Goal: Find specific page/section: Find specific page/section

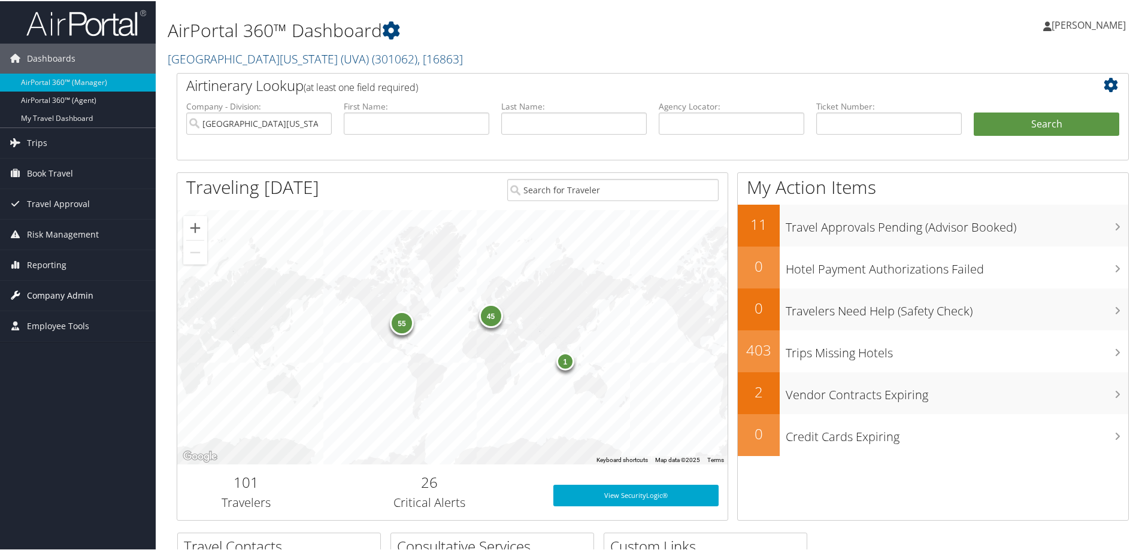
click at [51, 296] on span "Company Admin" at bounding box center [60, 295] width 66 height 30
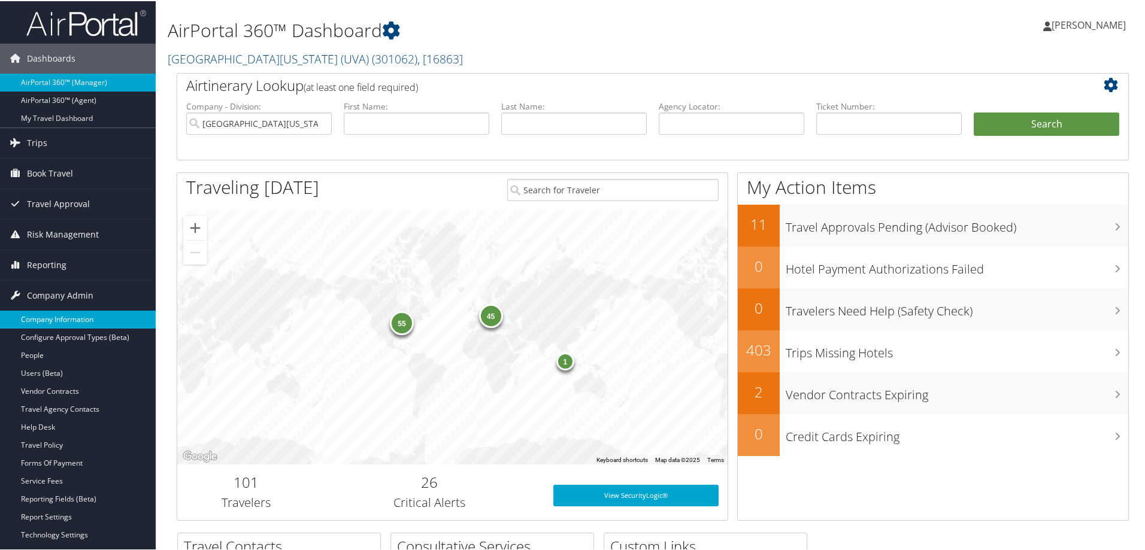
click at [66, 314] on link "Company Information" at bounding box center [78, 319] width 156 height 18
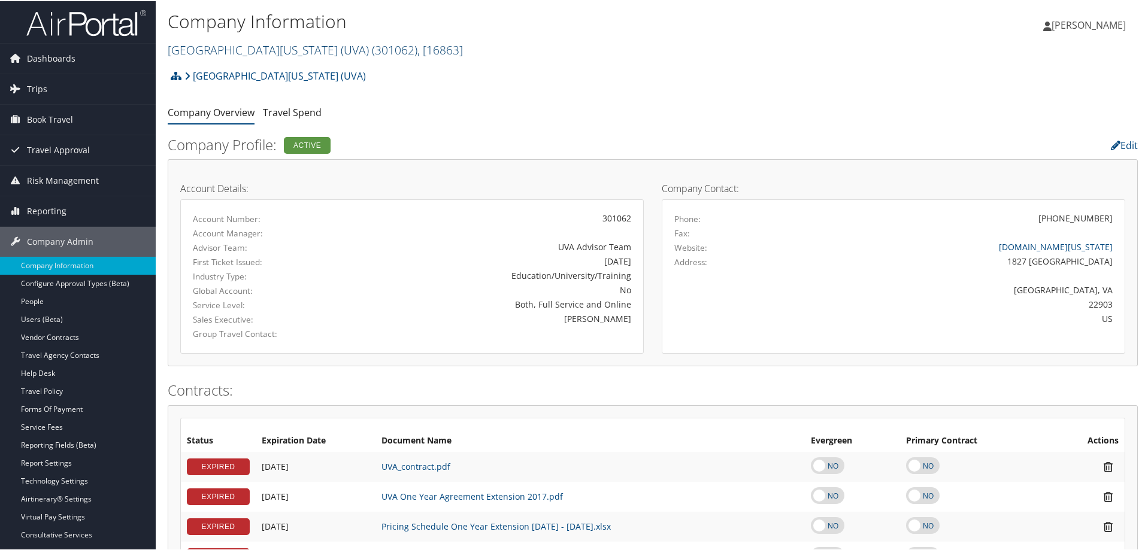
click at [417, 47] on span ", [ 16863 ]" at bounding box center [440, 49] width 46 height 16
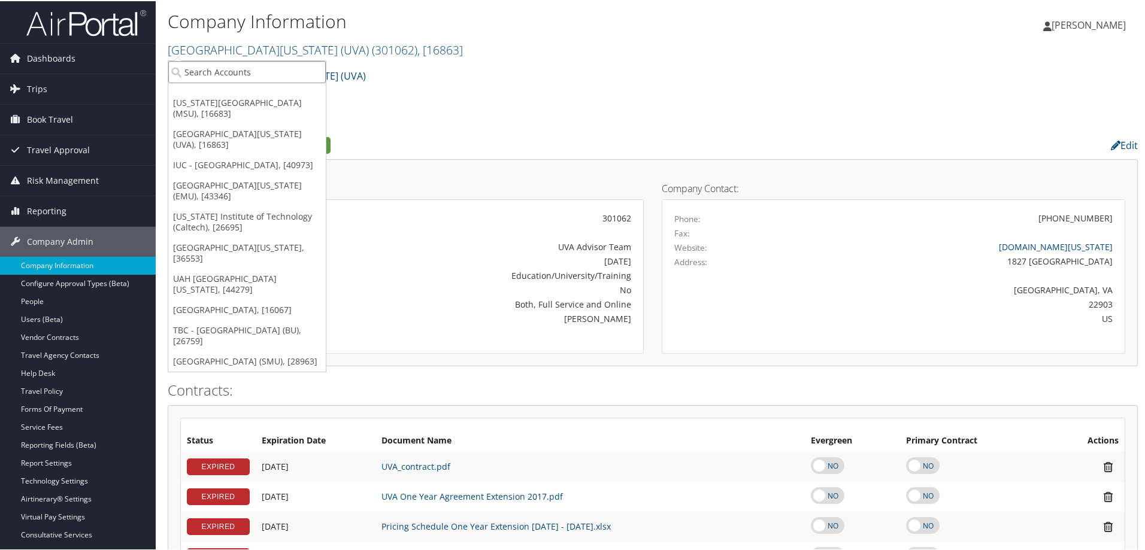
drag, startPoint x: 292, startPoint y: 63, endPoint x: 291, endPoint y: 71, distance: 7.9
click at [292, 66] on input "search" at bounding box center [247, 71] width 158 height 22
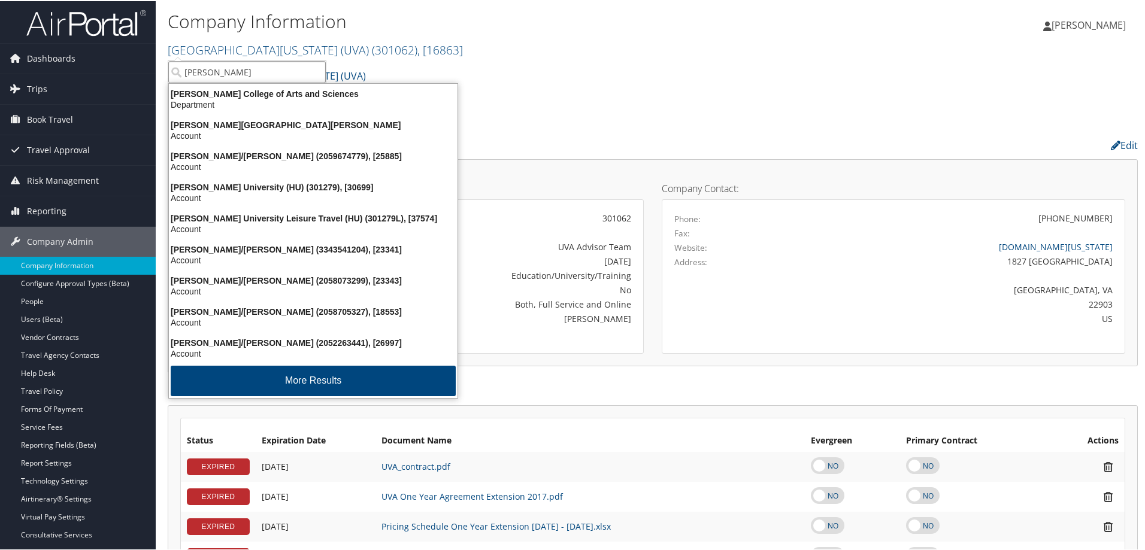
type input "[PERSON_NAME]"
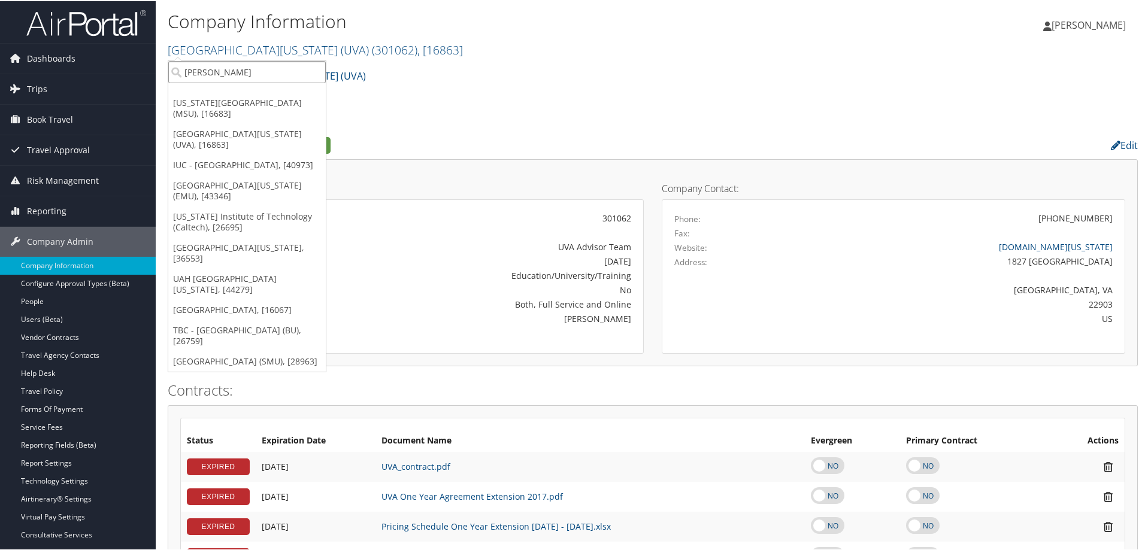
click at [222, 66] on input "[PERSON_NAME]" at bounding box center [247, 71] width 158 height 22
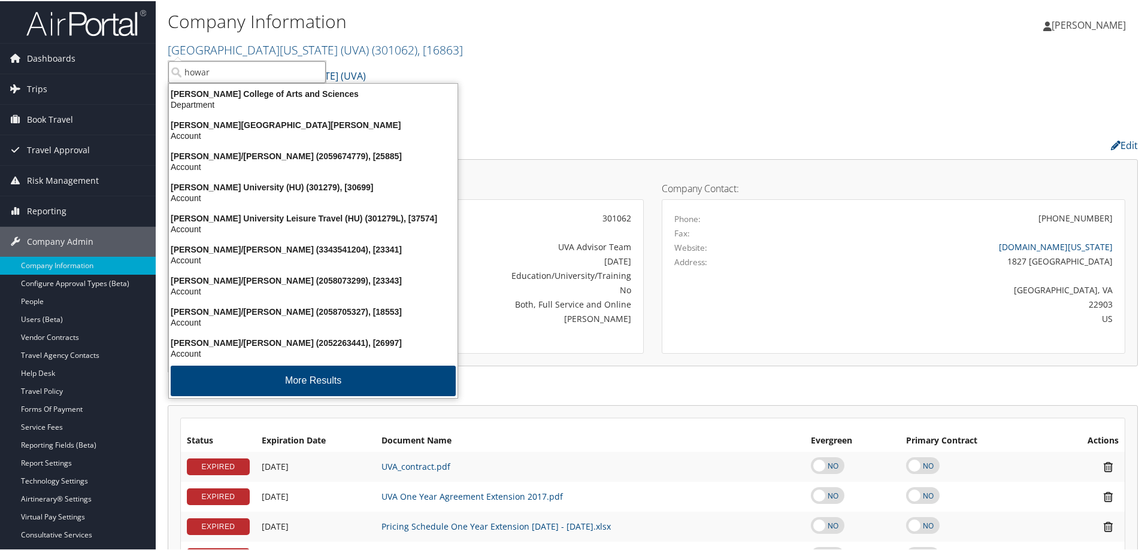
type input "[PERSON_NAME]"
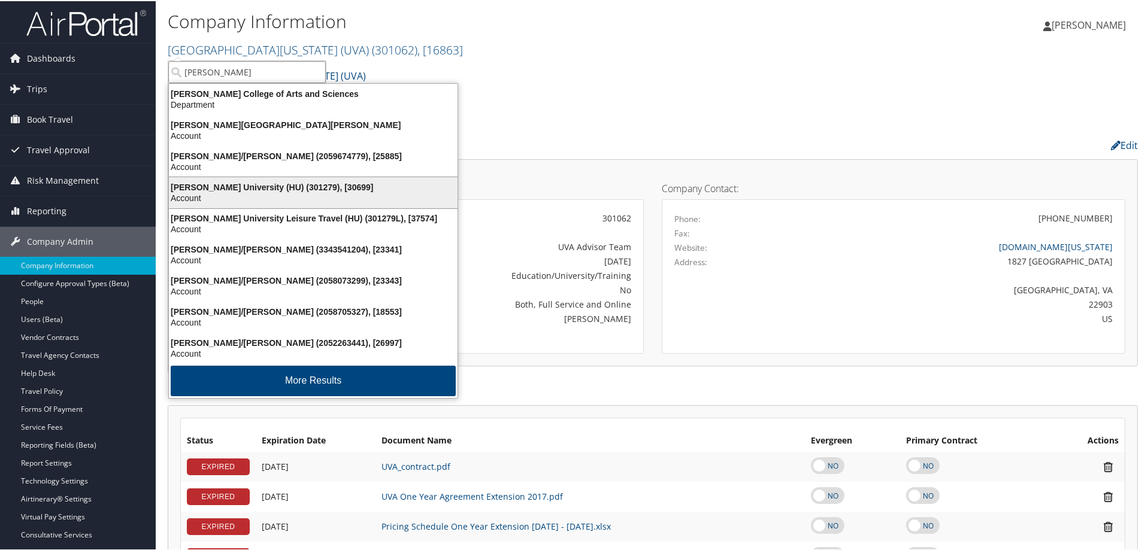
click at [232, 186] on div "[PERSON_NAME] University (HU) (301279), [30699]" at bounding box center [313, 186] width 303 height 11
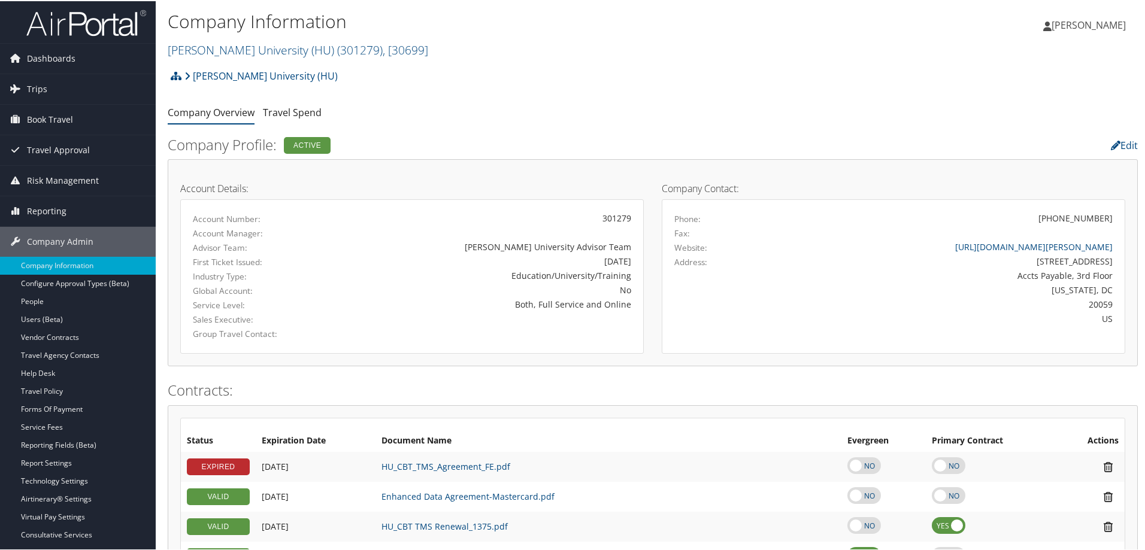
click at [356, 93] on div "Howard University (HU) Account Structure Howard University (HU) (301279) ACTIVE…" at bounding box center [653, 79] width 970 height 32
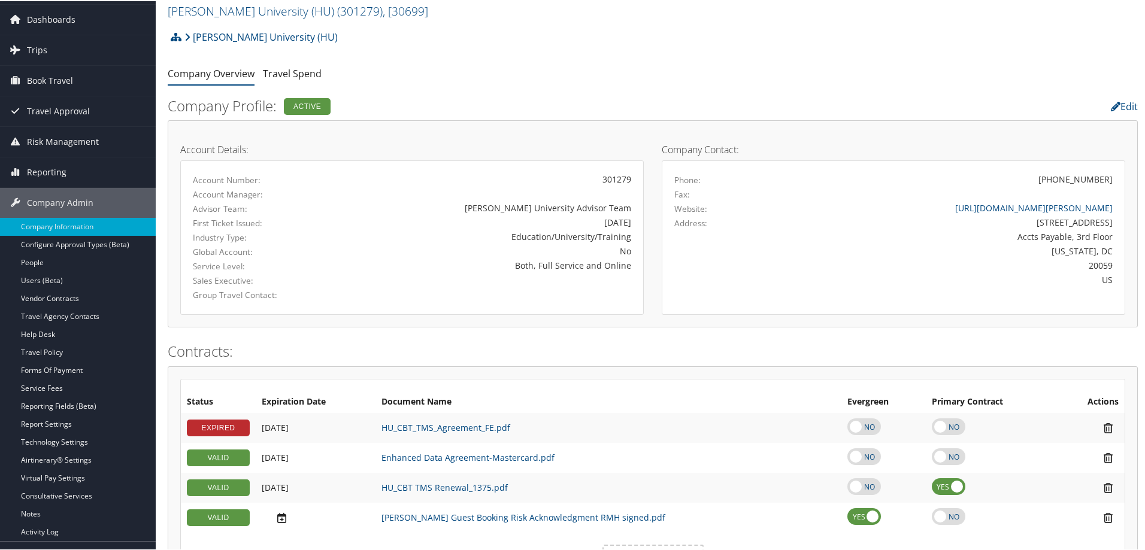
scroll to position [60, 0]
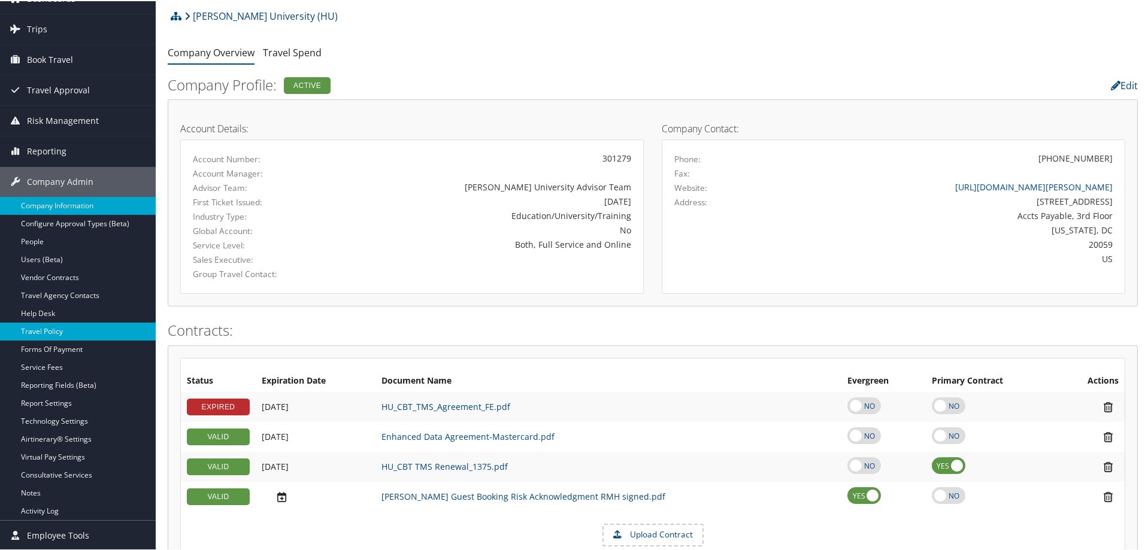
click at [63, 331] on link "Travel Policy" at bounding box center [78, 331] width 156 height 18
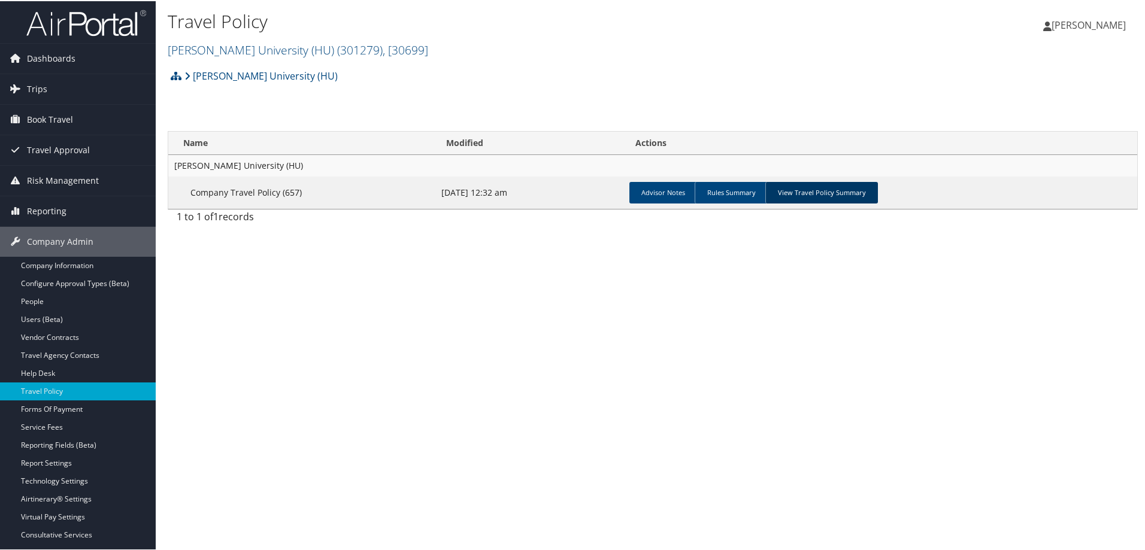
click at [805, 193] on link "View Travel Policy Summary" at bounding box center [821, 192] width 113 height 22
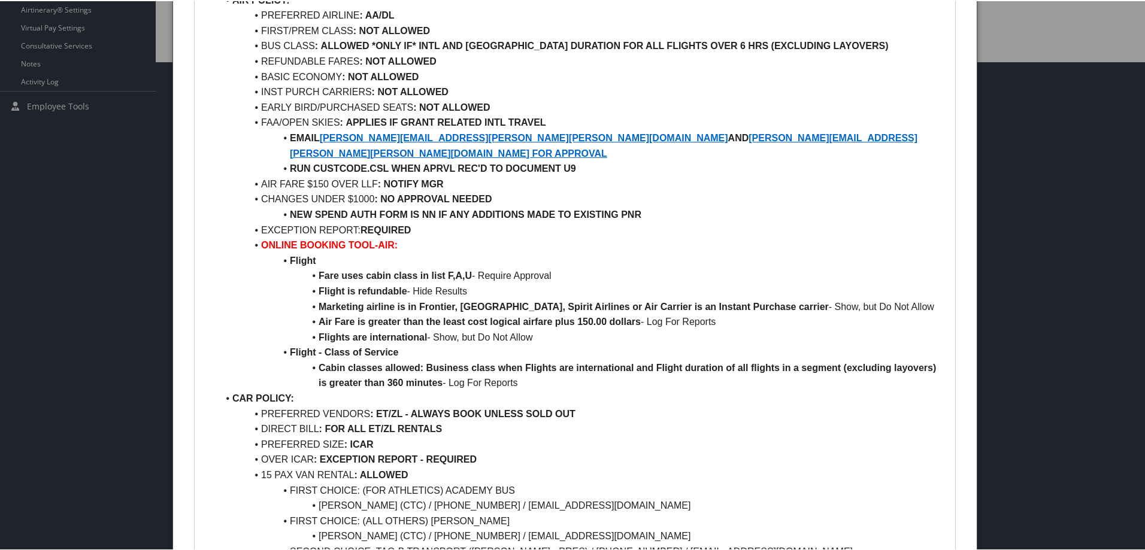
scroll to position [419, 0]
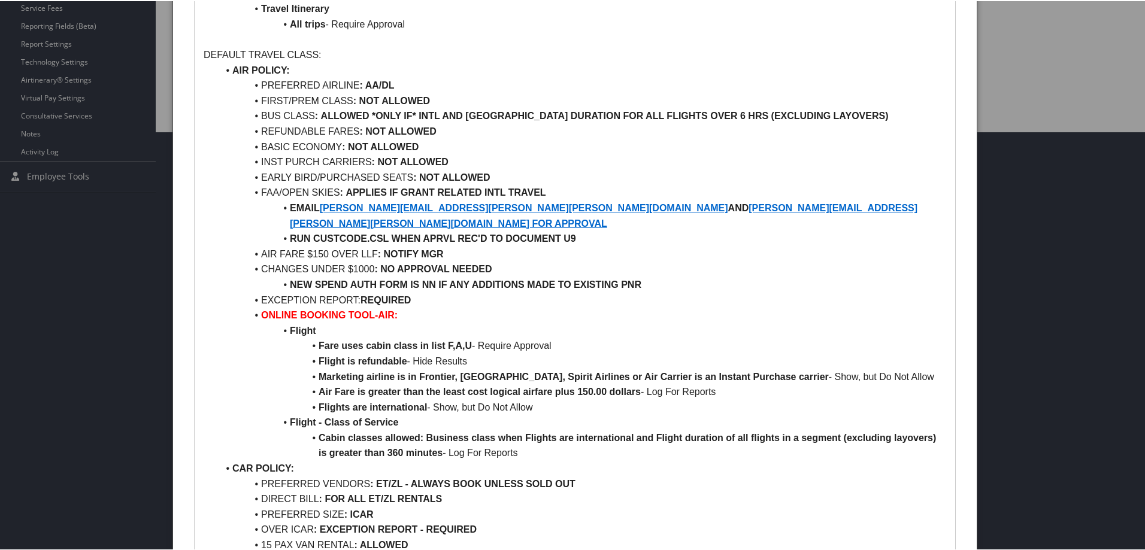
click at [202, 268] on div "Howard University AGENT NOTE: **IMPORTANT** SIMPLE DOMESTIC BOOKINGS MUST BE MA…" at bounding box center [575, 357] width 761 height 1354
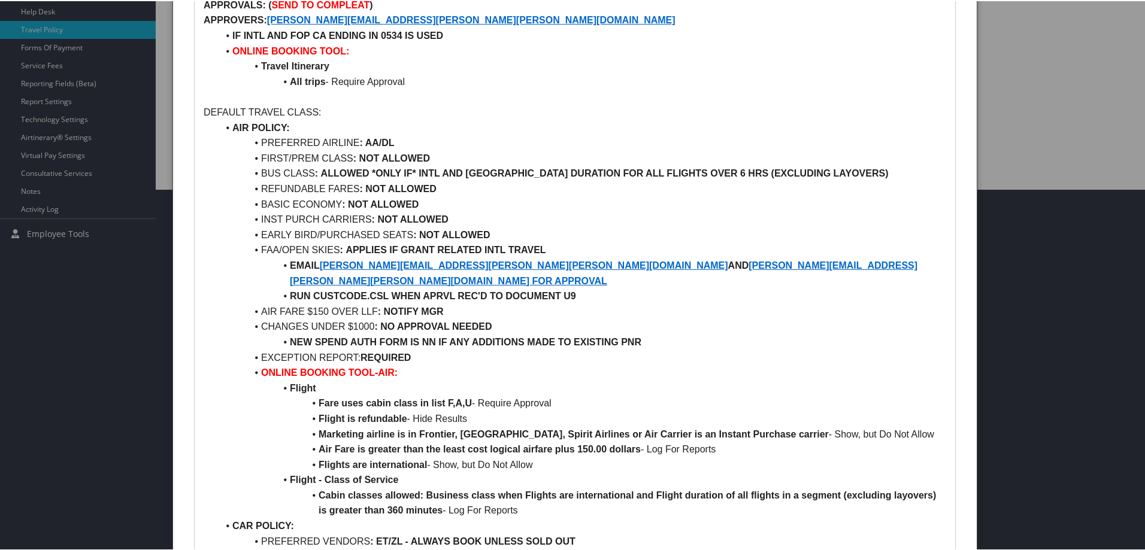
scroll to position [361, 0]
